Goal: Task Accomplishment & Management: Complete application form

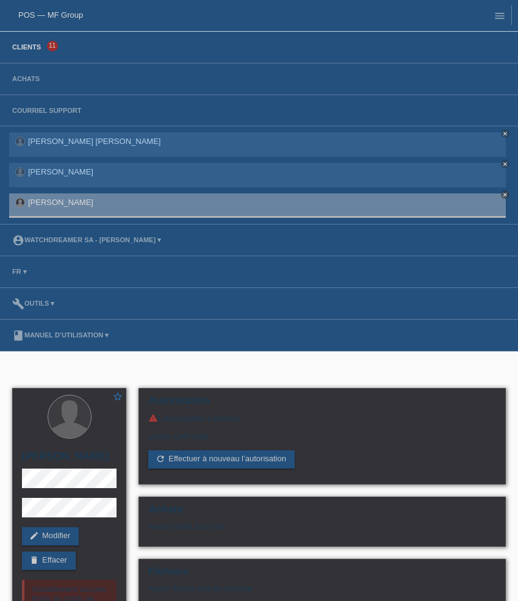
click at [31, 47] on link "Clients" at bounding box center [26, 46] width 41 height 7
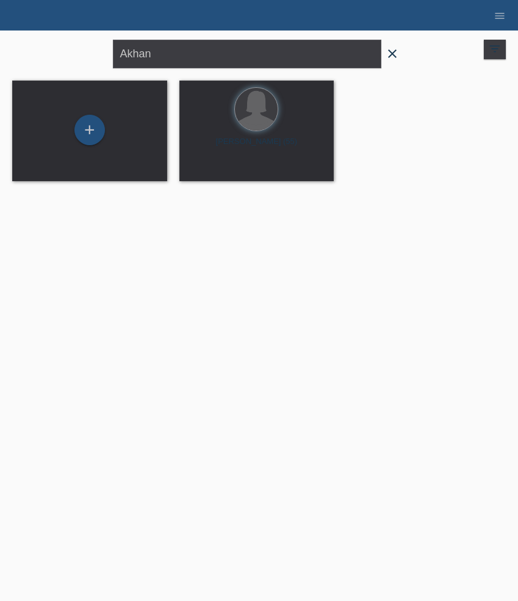
click at [388, 58] on icon "close" at bounding box center [392, 53] width 15 height 15
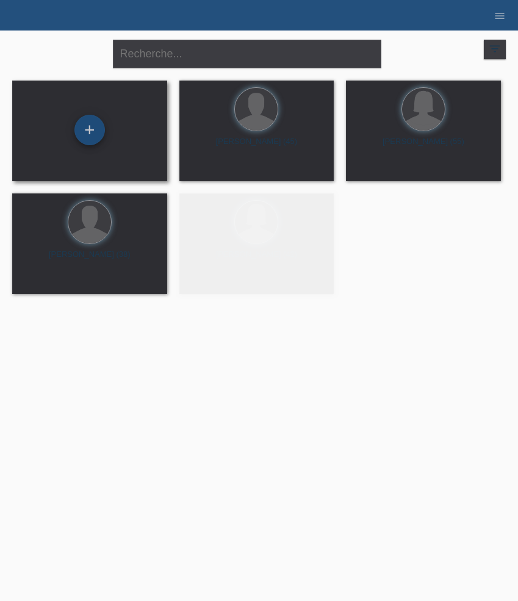
click at [90, 130] on div "+" at bounding box center [89, 130] width 30 height 30
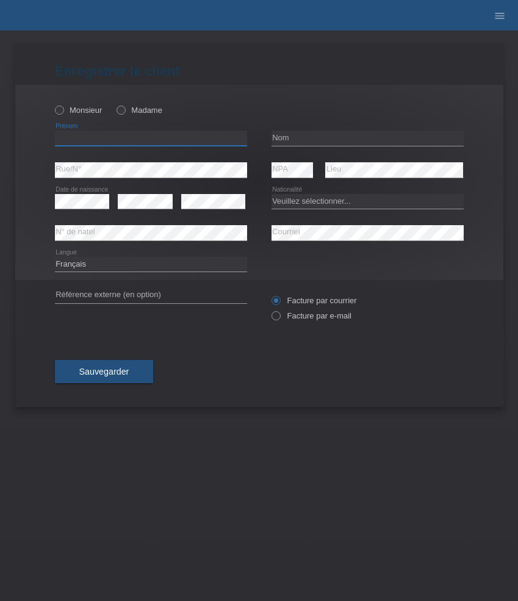
click at [113, 141] on input "text" at bounding box center [151, 137] width 192 height 15
paste input "[PERSON_NAME]"
type input "[PERSON_NAME]"
click at [332, 132] on input "text" at bounding box center [367, 137] width 192 height 15
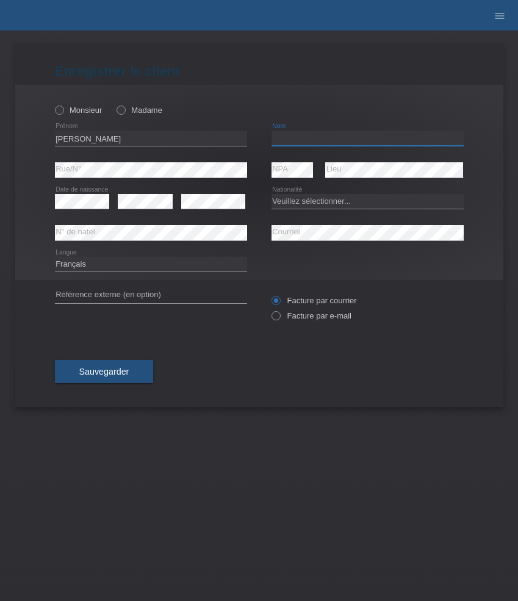
click at [332, 132] on input "text" at bounding box center [367, 137] width 192 height 15
paste input "Novais"
type input "Novais"
click at [71, 111] on label "Monsieur" at bounding box center [79, 109] width 48 height 9
click at [63, 111] on input "Monsieur" at bounding box center [59, 109] width 8 height 8
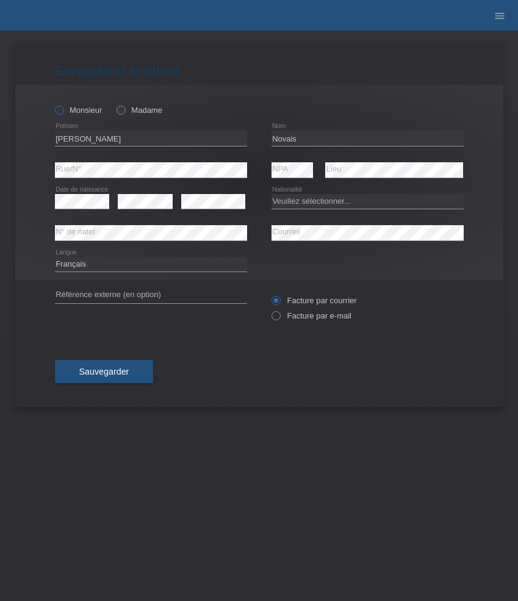
radio input "true"
click at [298, 201] on select "Veuillez sélectionner... Suisse Allemagne Autriche Liechtenstein ------------ A…" at bounding box center [367, 201] width 192 height 15
select select "PT"
click at [271, 194] on select "Veuillez sélectionner... Suisse Allemagne Autriche Liechtenstein ------------ A…" at bounding box center [367, 201] width 192 height 15
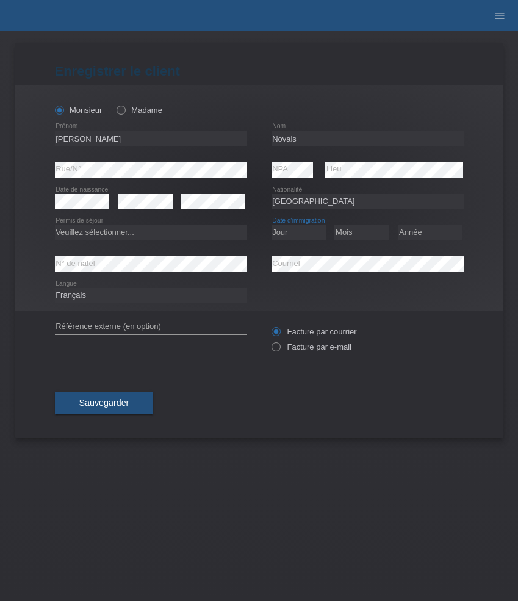
click at [297, 237] on select "Jour 01 02 03 04 05 06 07 08 09 10 11" at bounding box center [298, 232] width 55 height 15
select select "20"
click at [271, 226] on select "Jour 01 02 03 04 05 06 07 08 09 10 11" at bounding box center [298, 232] width 55 height 15
click at [358, 229] on select "Mois 01 02 03 04 05 06 07 08 09 10 11" at bounding box center [361, 232] width 55 height 15
select select "07"
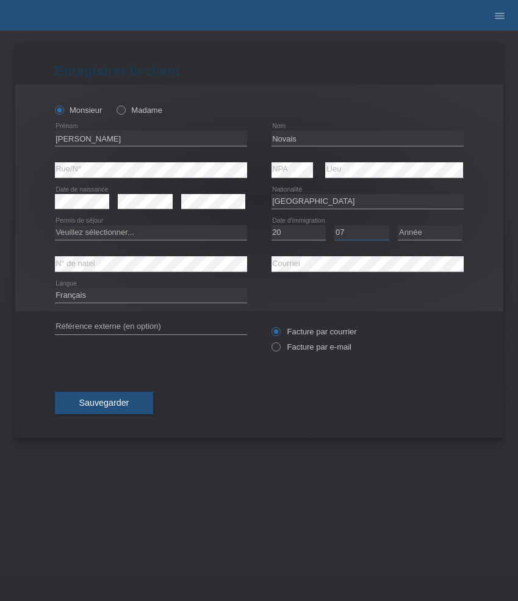
click at [334, 226] on select "Mois 01 02 03 04 05 06 07 08 09 10 11" at bounding box center [361, 232] width 55 height 15
click at [426, 233] on select "Année 2025 2024 2023 2022 2021 2020 2019 2018 2017 2016 2015 2014 2013 2012 201…" at bounding box center [430, 232] width 64 height 15
select select "2016"
click at [398, 226] on select "Année 2025 2024 2023 2022 2021 2020 2019 2018 2017 2016 2015 2014 2013 2012 201…" at bounding box center [430, 232] width 64 height 15
click at [302, 348] on label "Facture par e-mail" at bounding box center [311, 346] width 80 height 9
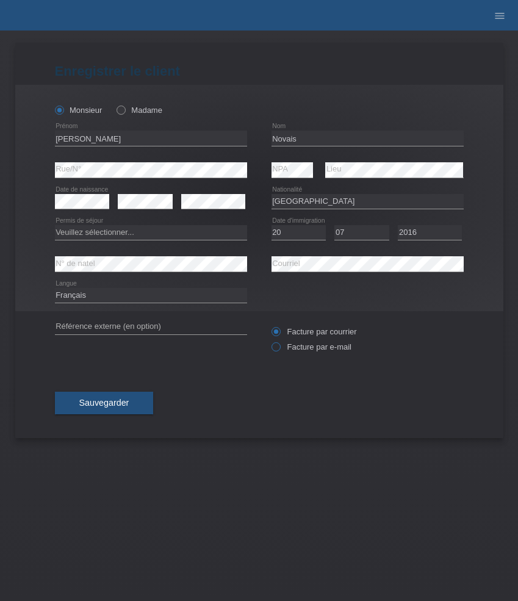
click at [279, 348] on input "Facture par e-mail" at bounding box center [275, 349] width 8 height 15
radio input "true"
click at [104, 401] on span "Sauvegarder" at bounding box center [104, 403] width 50 height 10
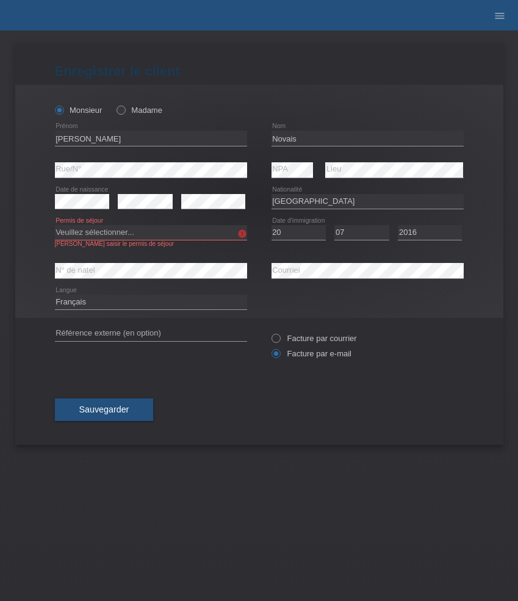
click at [99, 232] on select "Veuillez sélectionner... C B B - Statut de réfugié Autre" at bounding box center [151, 232] width 192 height 15
select select "C"
click at [55, 226] on select "Veuillez sélectionner... C B B - Statut de réfugié Autre" at bounding box center [151, 232] width 192 height 15
click at [109, 408] on span "Sauvegarder" at bounding box center [104, 409] width 50 height 10
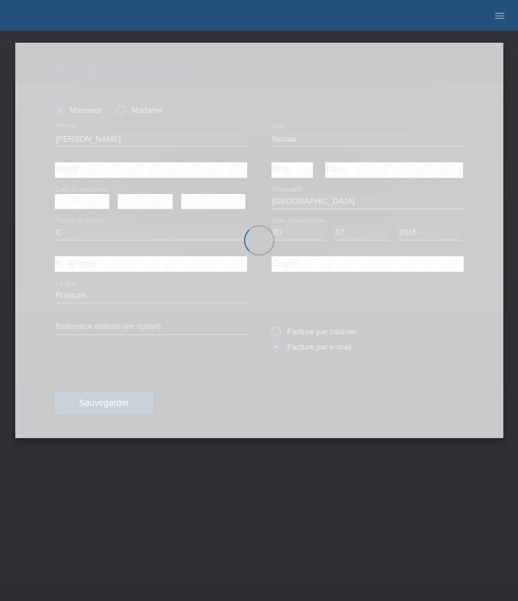
click at [109, 408] on div at bounding box center [259, 240] width 488 height 395
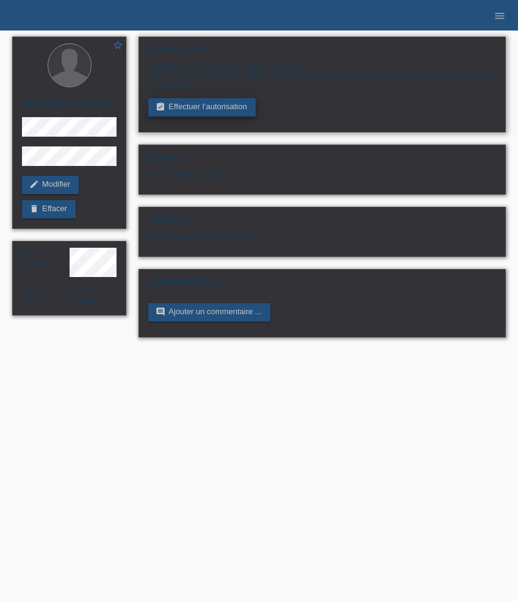
click at [214, 113] on link "assignment_turned_in Effectuer l’autorisation" at bounding box center [201, 107] width 107 height 18
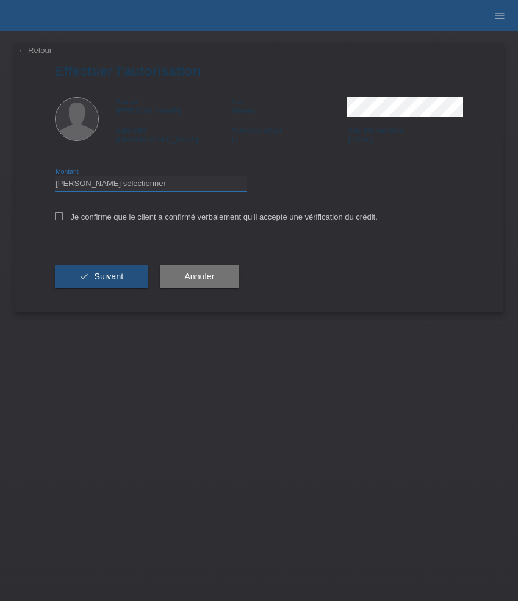
click at [166, 190] on select "Veuillez sélectionner CHF 1.00 - CHF 499.00 CHF 500.00 - CHF 1'999.00 CHF 2'000…" at bounding box center [151, 183] width 192 height 15
select select "3"
click at [55, 178] on select "Veuillez sélectionner CHF 1.00 - CHF 499.00 CHF 500.00 - CHF 1'999.00 CHF 2'000…" at bounding box center [151, 183] width 192 height 15
click at [103, 224] on div "Je confirme que le client a confirmé verbalement qu'il accepte une vérification…" at bounding box center [259, 220] width 408 height 41
click at [105, 218] on label "Je confirme que le client a confirmé verbalement qu'il accepte une vérification…" at bounding box center [216, 216] width 323 height 9
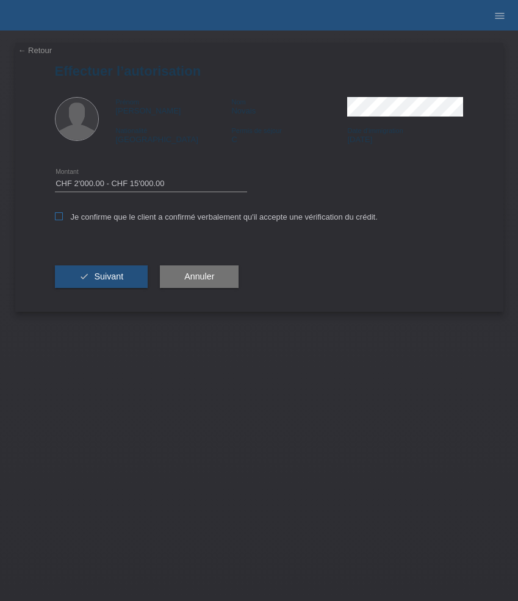
click at [63, 218] on input "Je confirme que le client a confirmé verbalement qu'il accepte une vérification…" at bounding box center [59, 216] width 8 height 8
checkbox input "true"
click at [111, 274] on span "Suivant" at bounding box center [108, 276] width 29 height 10
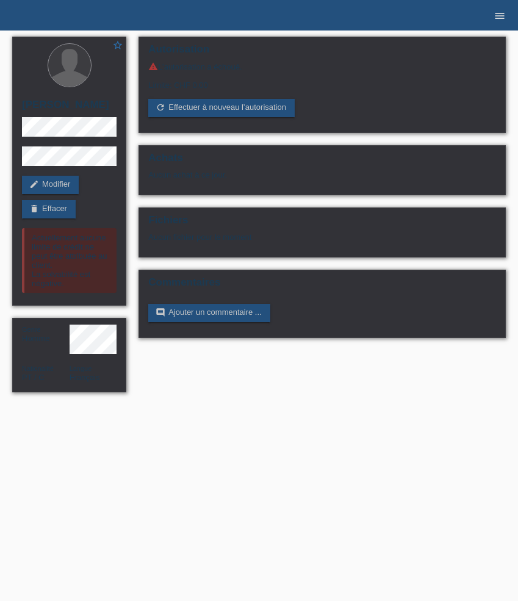
click at [504, 16] on icon "menu" at bounding box center [499, 16] width 12 height 12
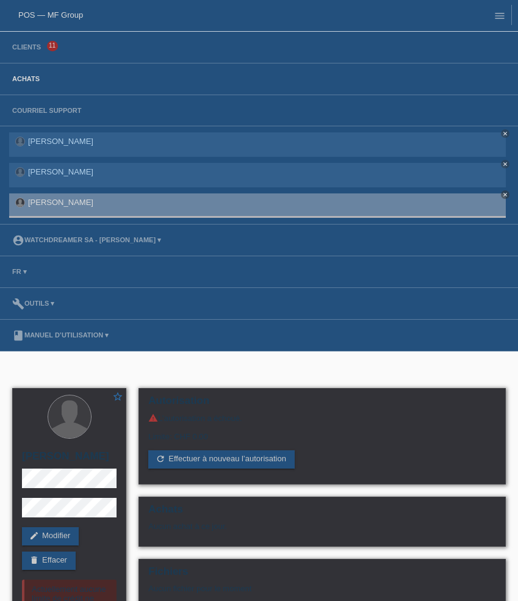
click at [29, 77] on link "Achats" at bounding box center [26, 78] width 40 height 7
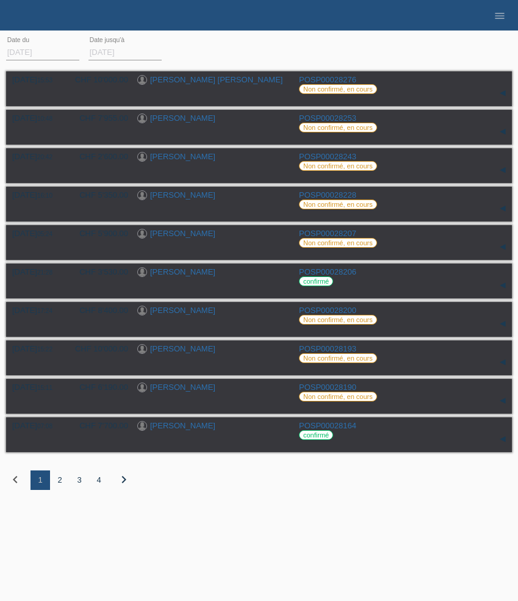
click at [60, 484] on div "2" at bounding box center [60, 480] width 20 height 20
